Goal: Task Accomplishment & Management: Manage account settings

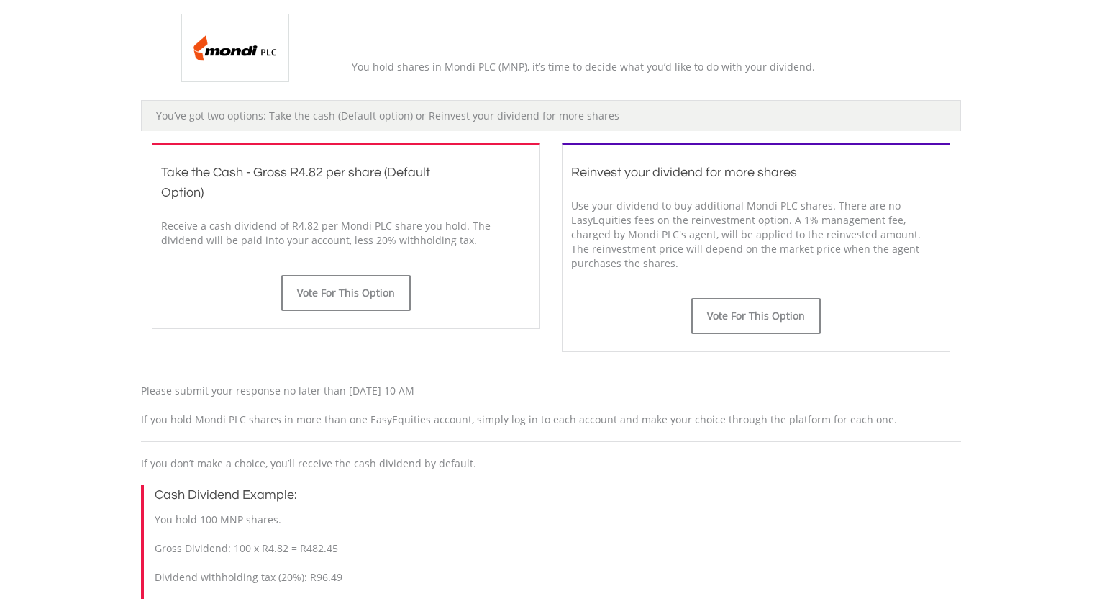
scroll to position [323, 0]
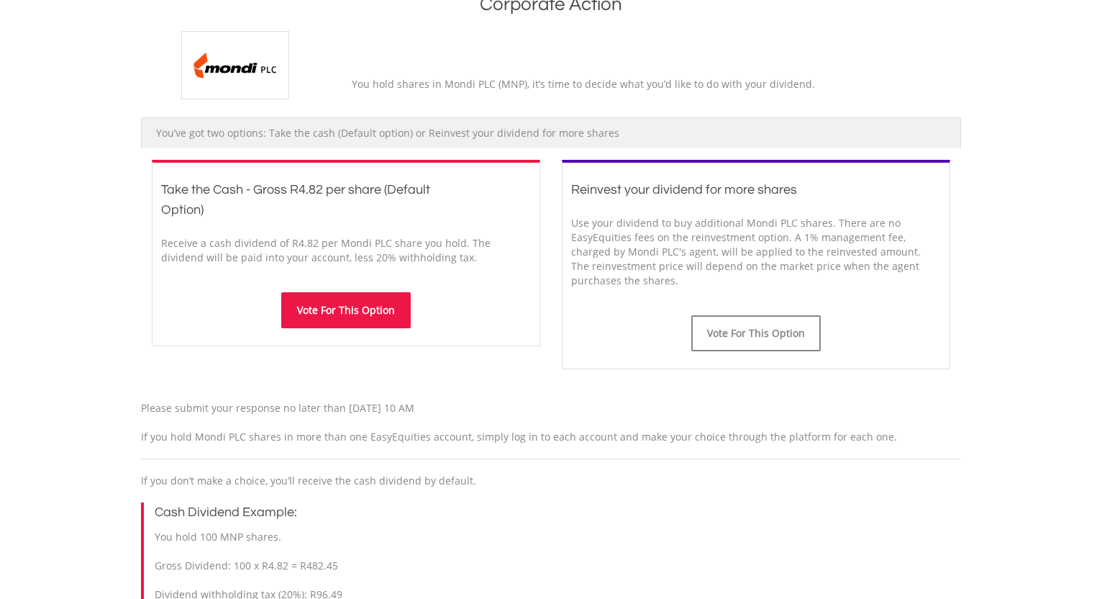
click at [359, 312] on button "Vote For This Option" at bounding box center [346, 310] width 130 height 36
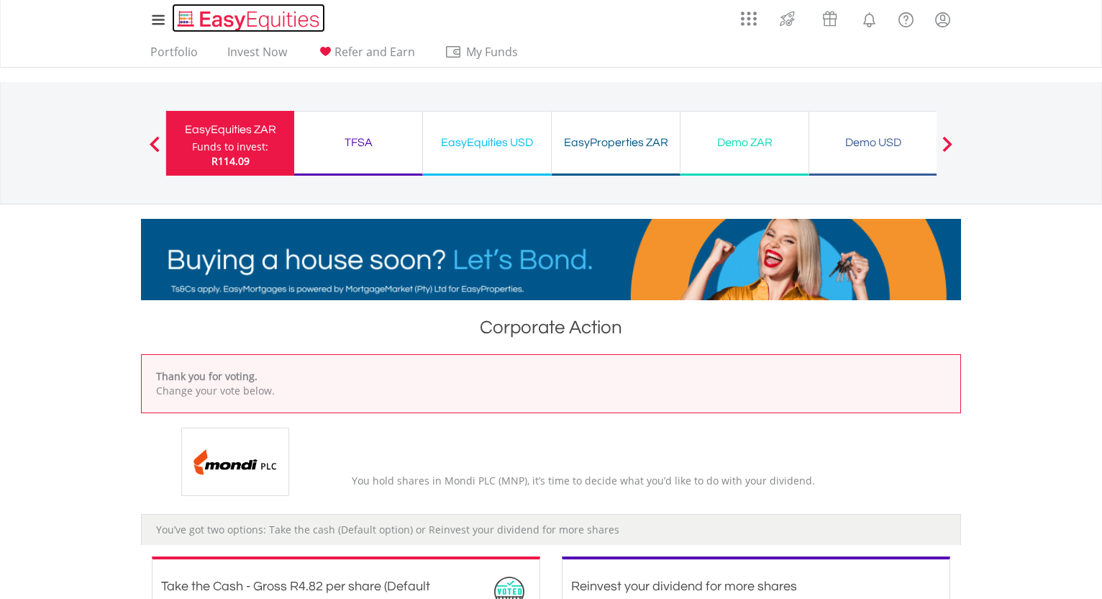
click at [222, 22] on img "Home page" at bounding box center [250, 21] width 150 height 24
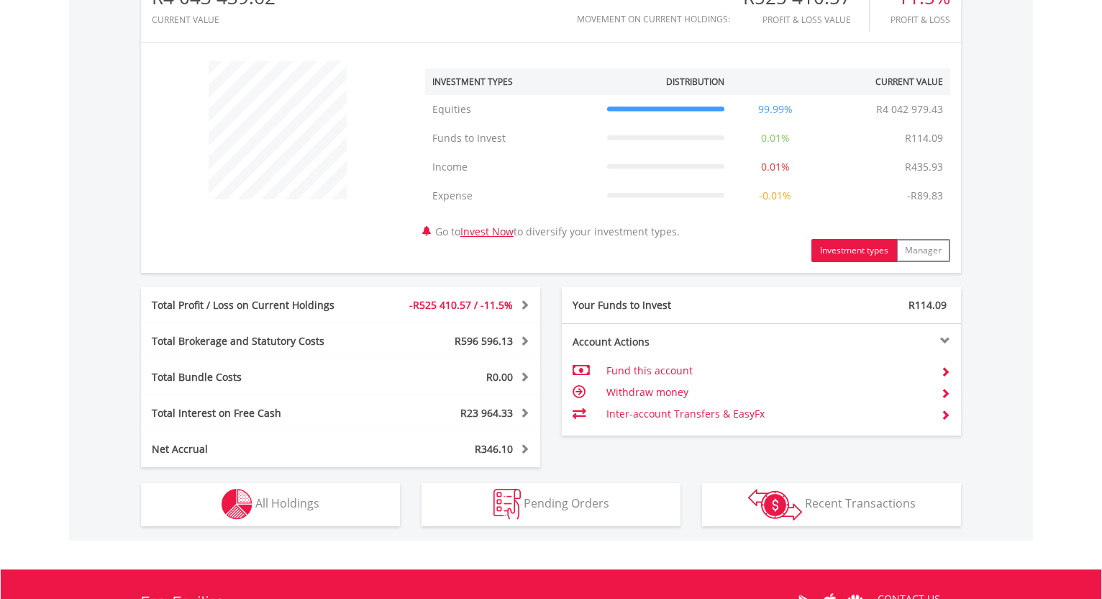
scroll to position [138, 273]
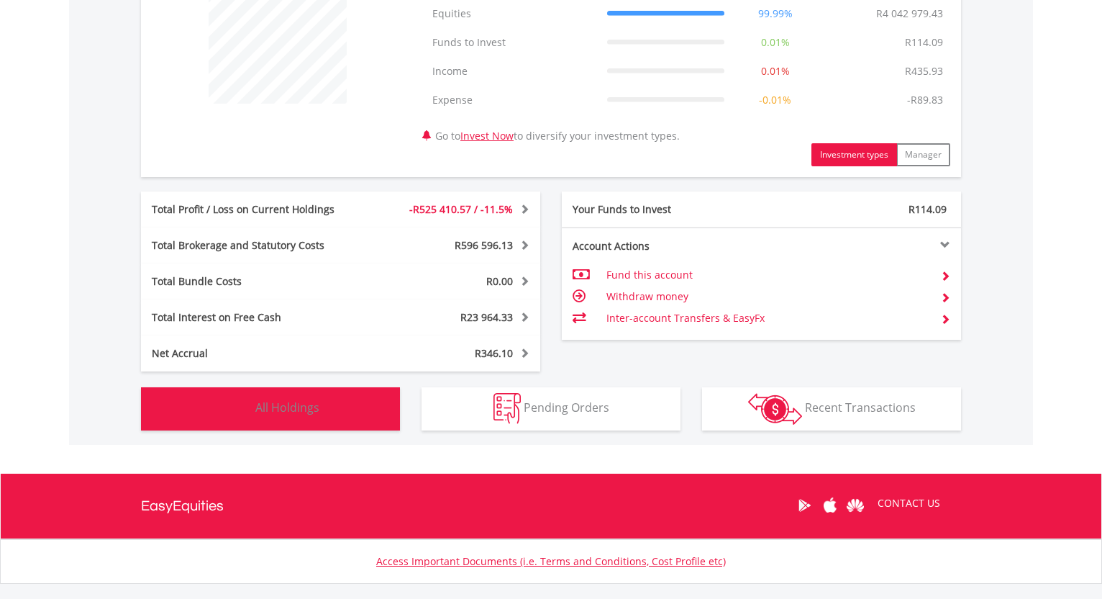
click at [343, 400] on button "Holdings All Holdings" at bounding box center [270, 408] width 259 height 43
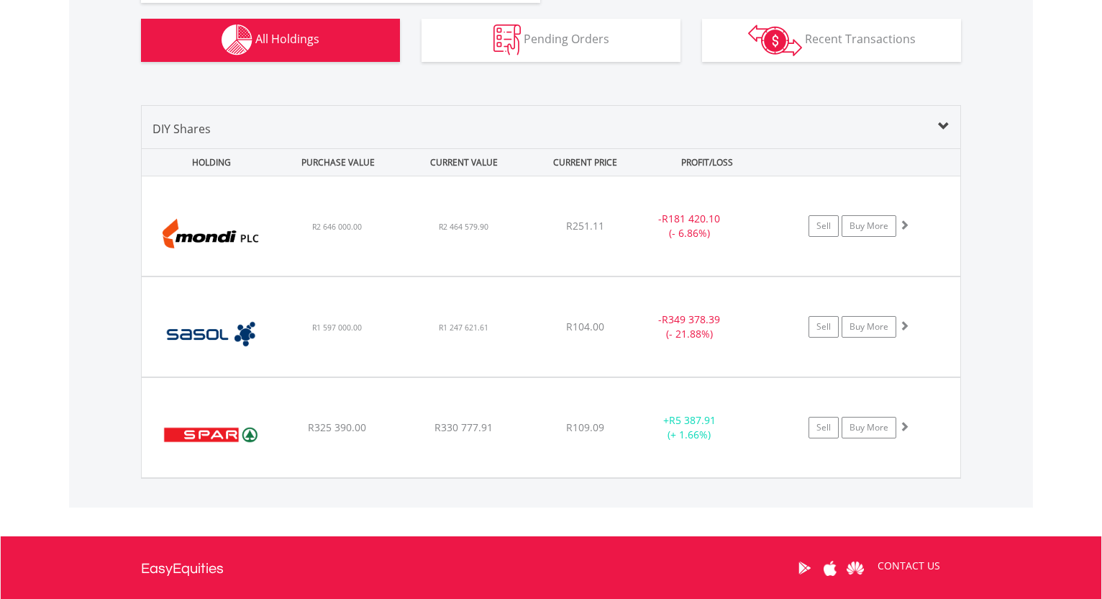
scroll to position [959, 0]
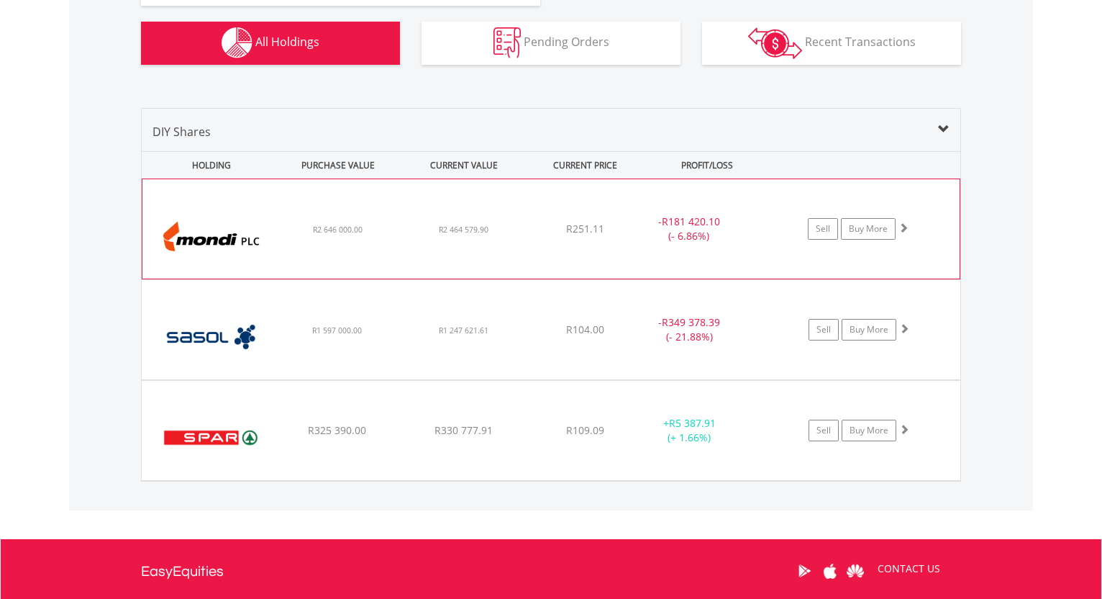
click at [298, 251] on div "﻿ Mondi PLC R2 646 000.00 R2 464 579.90 R251.11 - R181 420.10 (- 6.86%) Sell Bu…" at bounding box center [550, 228] width 817 height 99
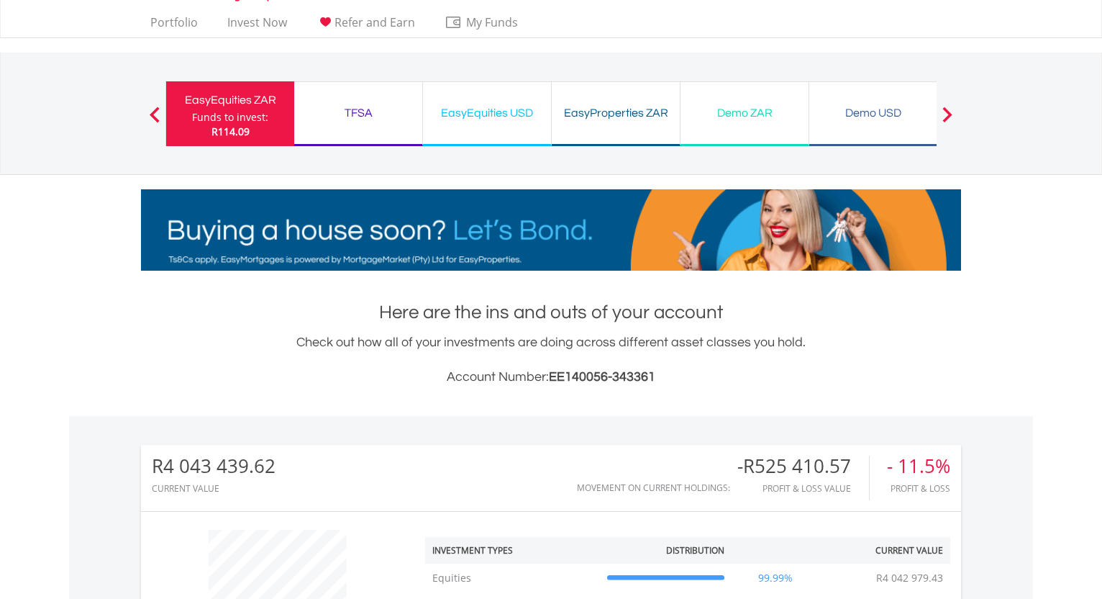
scroll to position [0, 0]
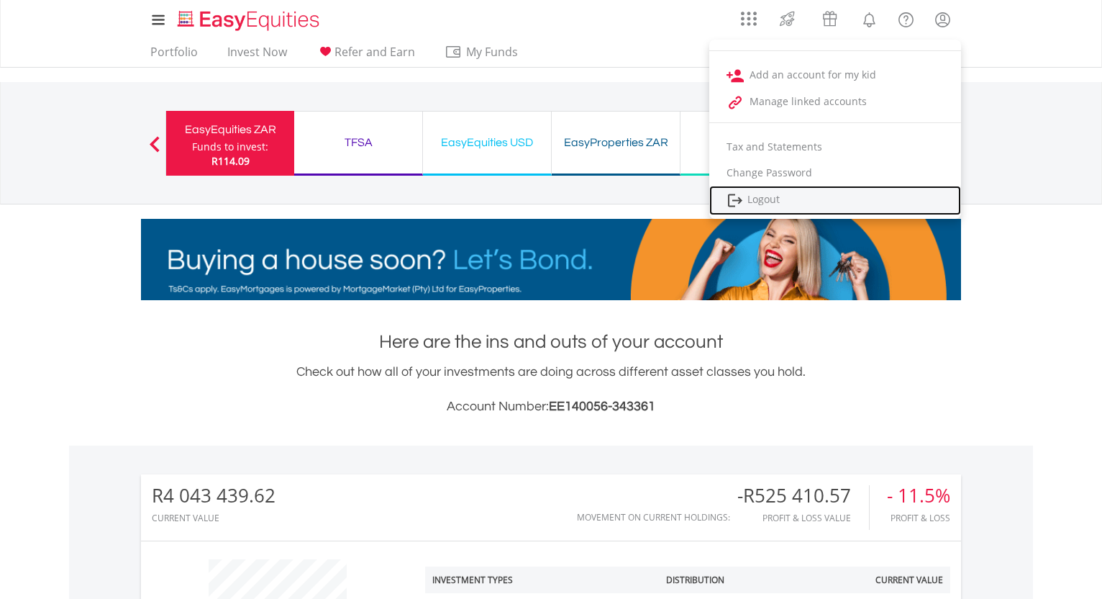
click at [771, 201] on link "Logout" at bounding box center [835, 201] width 252 height 30
